Goal: Information Seeking & Learning: Compare options

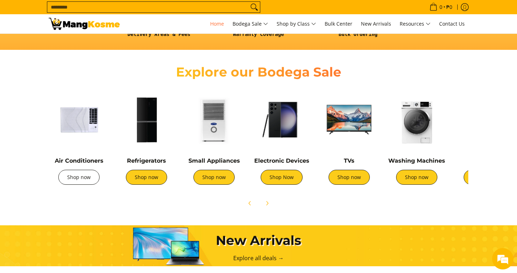
scroll to position [221, 0]
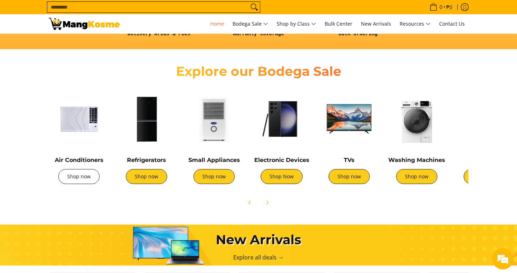
click at [81, 173] on link "Shop now" at bounding box center [78, 176] width 41 height 15
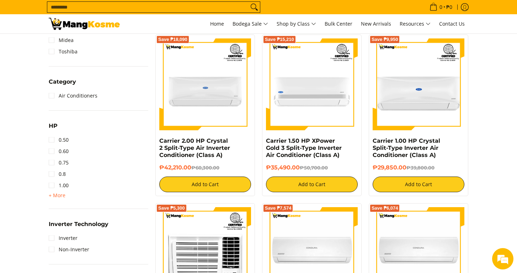
scroll to position [322, 0]
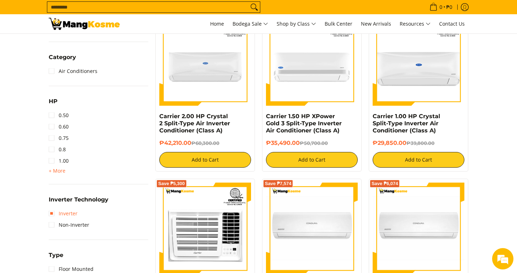
click at [60, 211] on link "Inverter" at bounding box center [63, 213] width 29 height 11
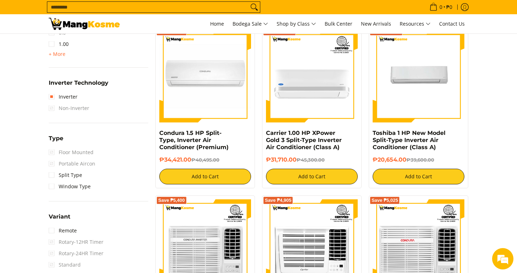
scroll to position [482, 0]
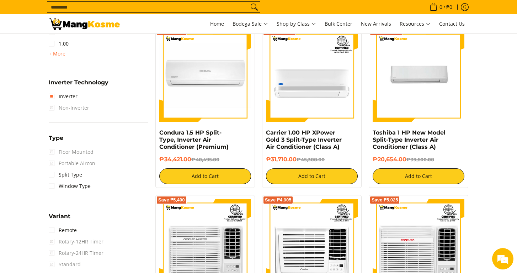
click at [53, 164] on span "Portable Aircon" at bounding box center [72, 163] width 47 height 11
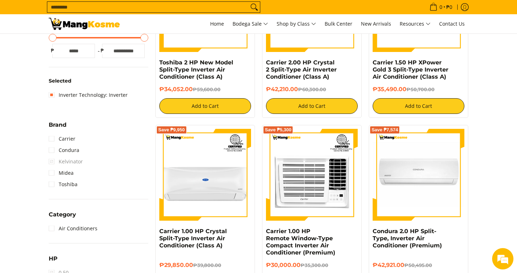
scroll to position [208, 0]
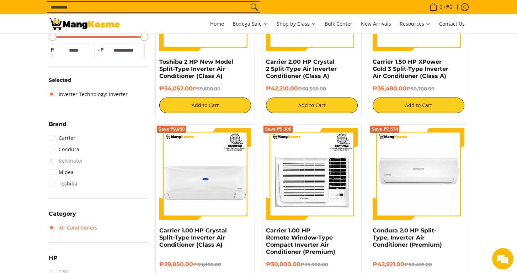
click at [53, 229] on link "Air Conditioners" at bounding box center [73, 227] width 49 height 11
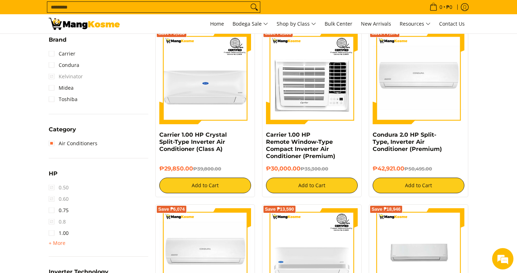
scroll to position [257, 0]
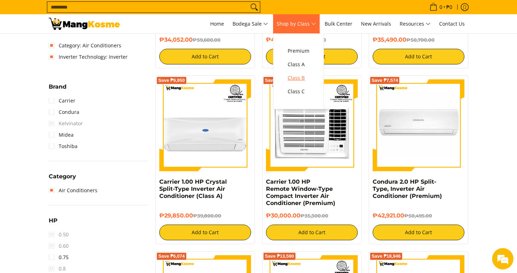
click at [302, 80] on span "Class B" at bounding box center [299, 78] width 22 height 9
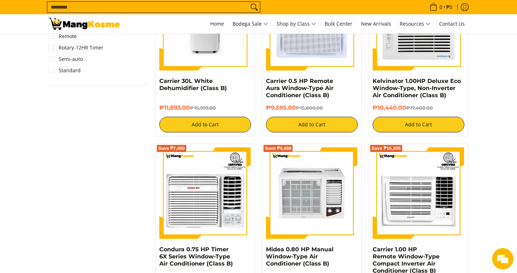
scroll to position [892, 0]
click at [194, 84] on link "Carrier 30L White Dehumidifier (Class B)" at bounding box center [193, 85] width 68 height 14
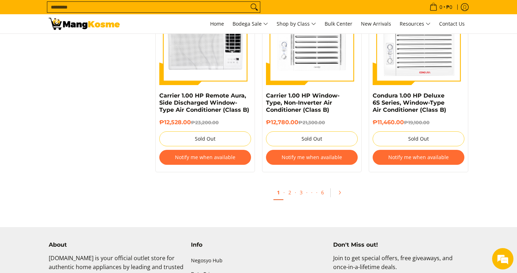
scroll to position [1440, 0]
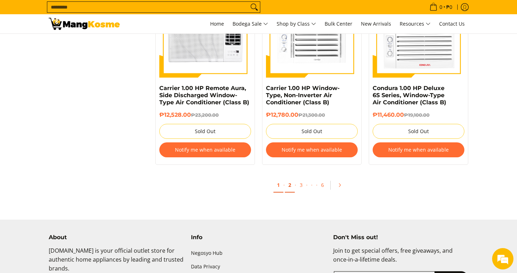
click at [289, 186] on link "2" at bounding box center [290, 185] width 10 height 15
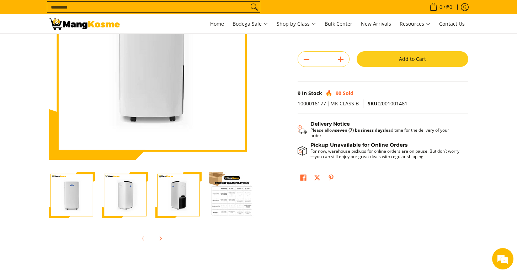
scroll to position [95, 0]
click at [160, 239] on icon "Next" at bounding box center [161, 238] width 6 height 6
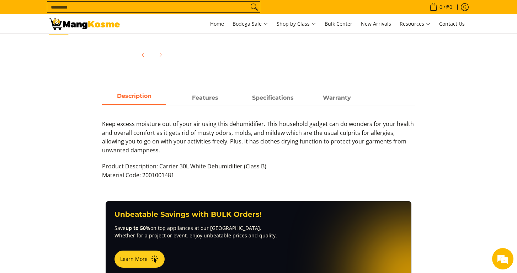
scroll to position [256, 0]
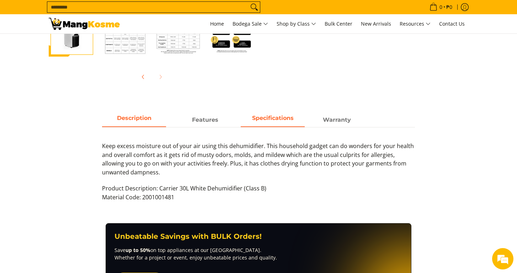
click at [270, 119] on strong "Specifications" at bounding box center [273, 118] width 42 height 7
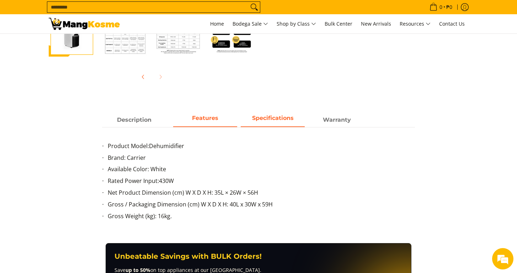
click at [211, 119] on strong "Features" at bounding box center [205, 118] width 26 height 7
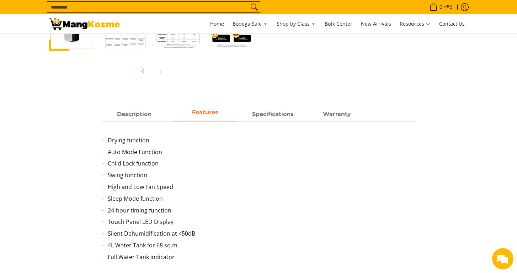
scroll to position [243, 0]
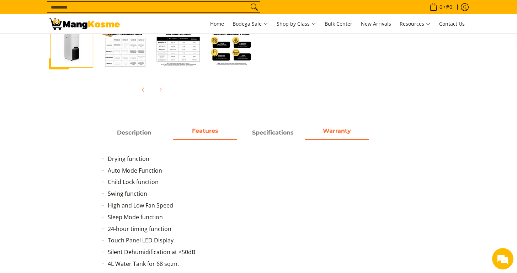
click at [328, 135] on span "Warranty" at bounding box center [337, 132] width 64 height 13
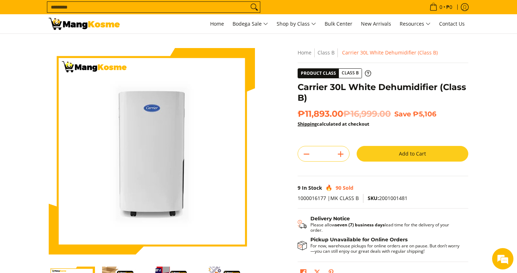
scroll to position [0, 0]
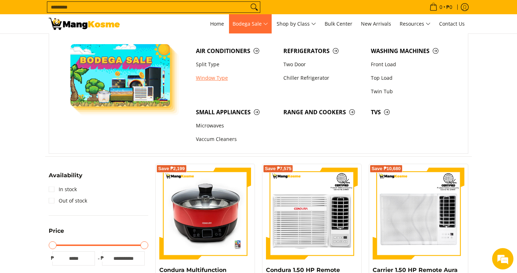
click at [220, 76] on link "Window Type" at bounding box center [235, 78] width 87 height 14
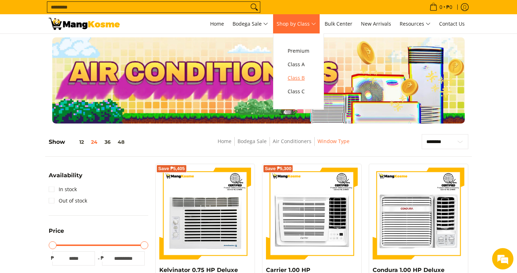
click at [304, 78] on span "Class B" at bounding box center [299, 78] width 22 height 9
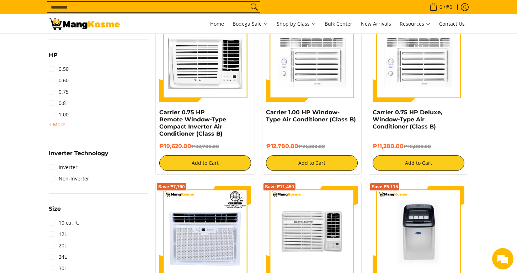
scroll to position [510, 0]
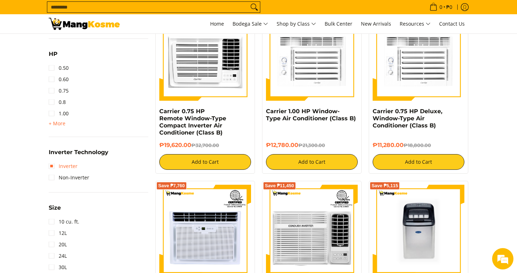
click at [53, 168] on link "Inverter" at bounding box center [63, 165] width 29 height 11
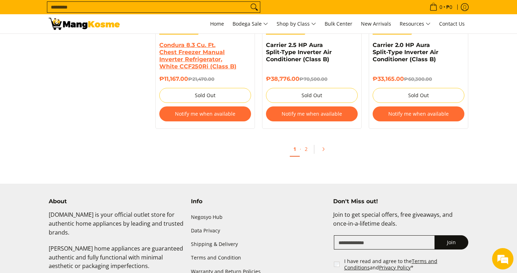
scroll to position [1540, 0]
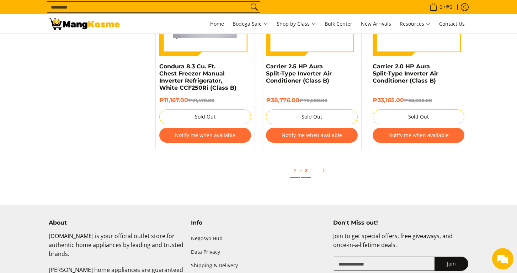
click at [307, 165] on link "2" at bounding box center [306, 170] width 10 height 15
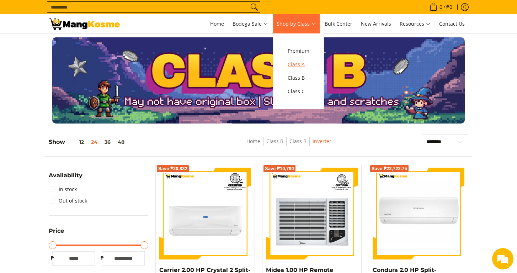
click at [298, 63] on span "Class A" at bounding box center [299, 64] width 22 height 9
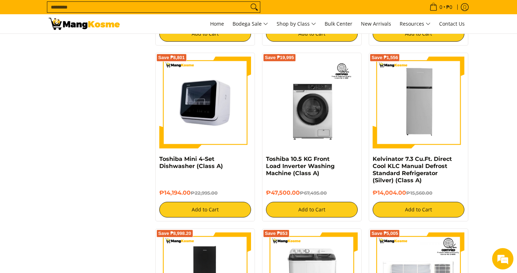
scroll to position [1143, 0]
click at [215, 128] on img at bounding box center [205, 103] width 92 height 92
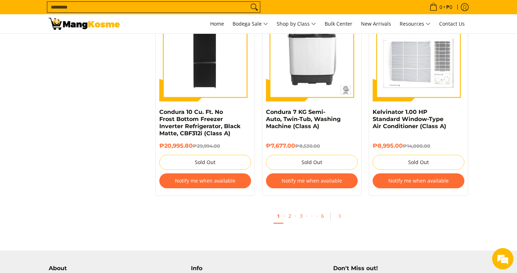
scroll to position [1378, 0]
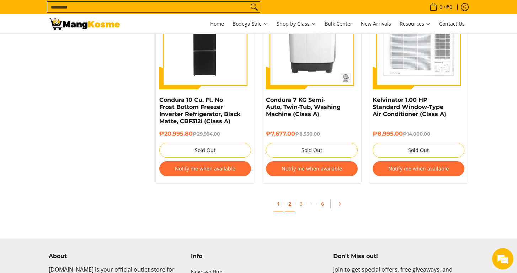
click at [289, 205] on link "2" at bounding box center [290, 204] width 10 height 15
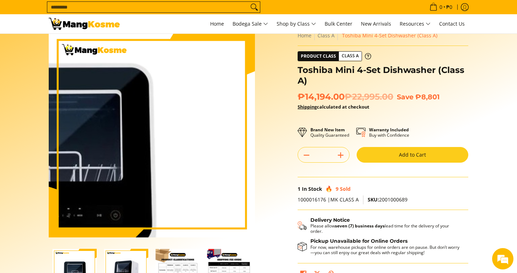
scroll to position [18, 0]
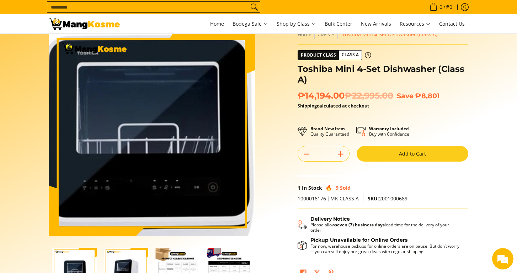
click at [155, 136] on img at bounding box center [152, 133] width 206 height 206
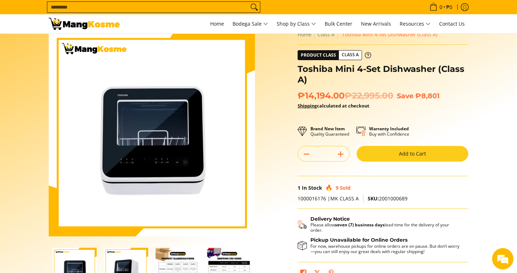
click at [17, 195] on section "Skip to Main Content Enable zoom Disable zoom Enable zoom Disable zoom Enable z…" at bounding box center [258, 169] width 517 height 306
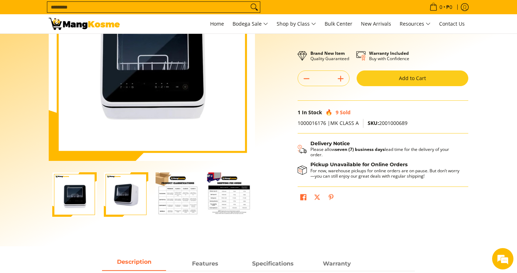
scroll to position [94, 0]
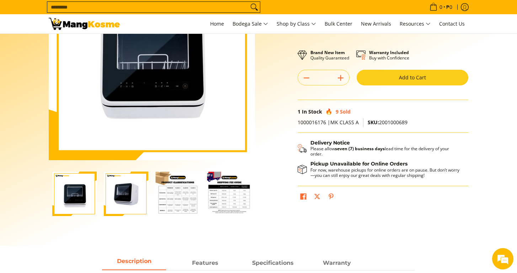
click at [169, 202] on img "Toshiba Mini 4-Set Dishwasher (Class A)-3" at bounding box center [177, 193] width 44 height 44
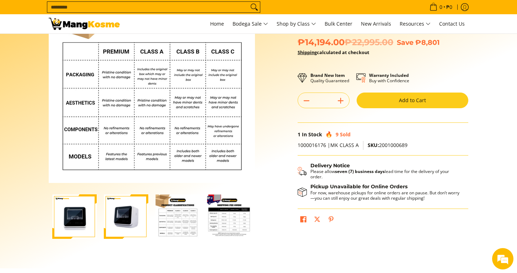
scroll to position [0, 0]
click at [230, 223] on img "Toshiba Mini 4-Set Dishwasher (Class A)-4" at bounding box center [229, 216] width 44 height 44
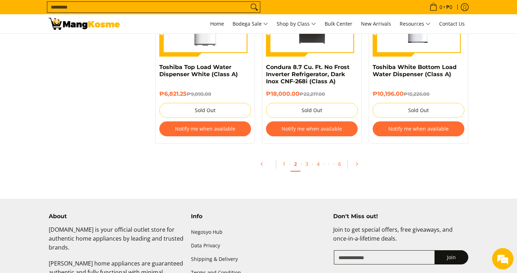
scroll to position [1547, 0]
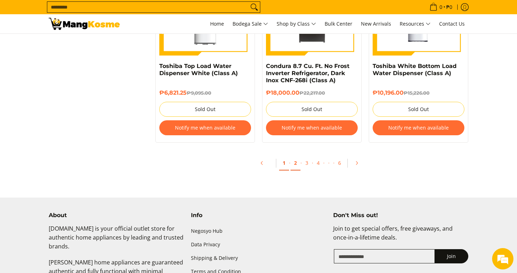
click at [285, 166] on link "1" at bounding box center [284, 163] width 10 height 15
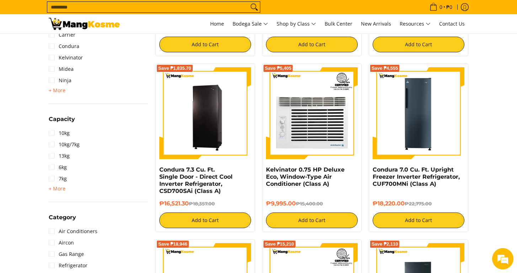
scroll to position [272, 0]
